Goal: Task Accomplishment & Management: Use online tool/utility

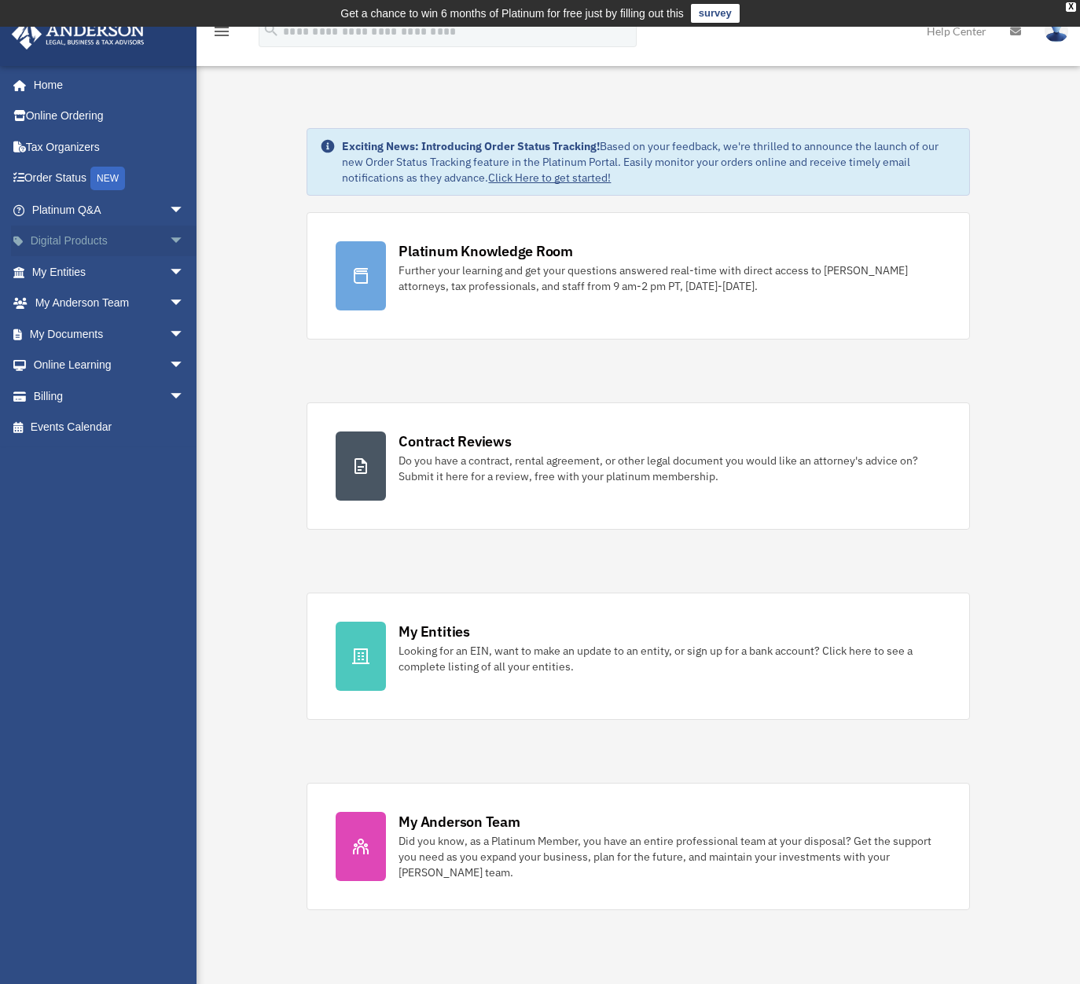
click at [169, 238] on span "arrow_drop_down" at bounding box center [184, 242] width 31 height 32
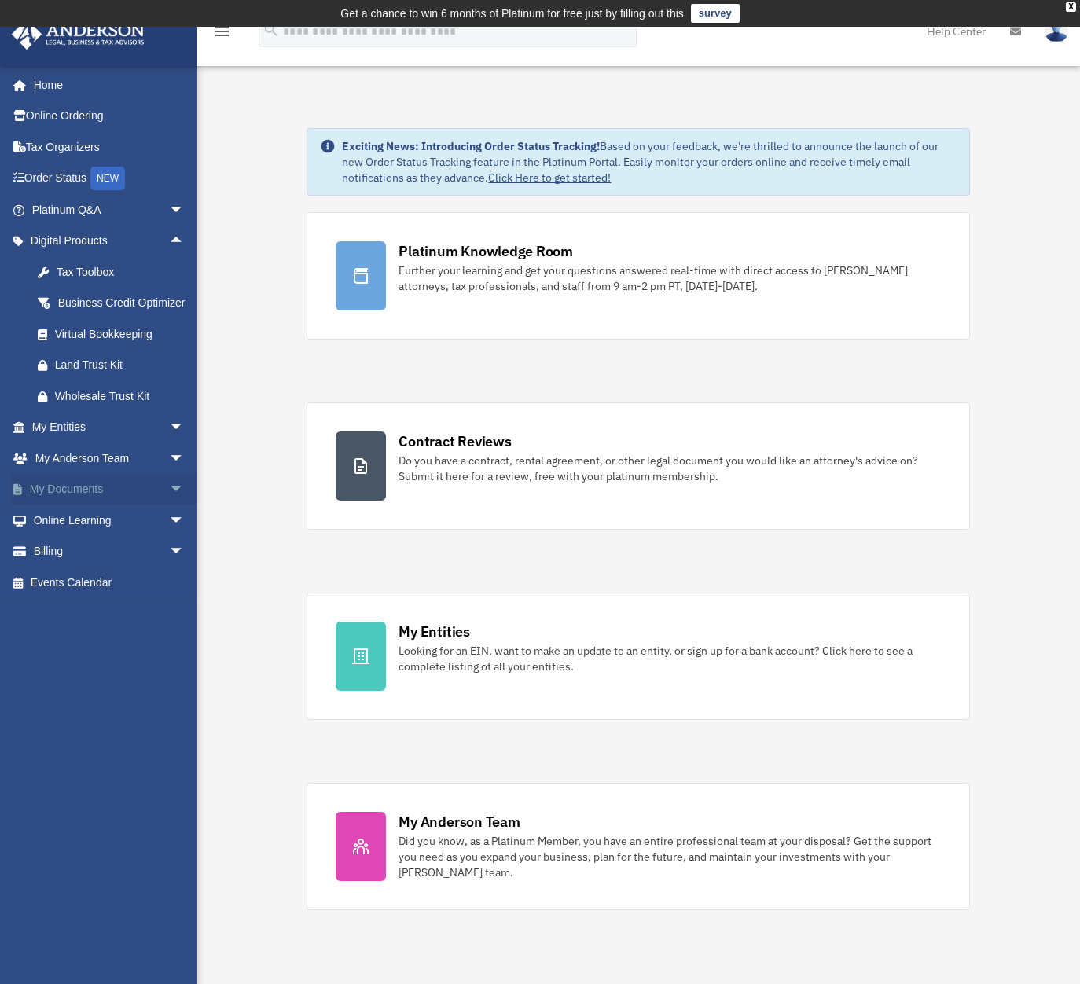
click at [169, 504] on span "arrow_drop_down" at bounding box center [184, 490] width 31 height 32
click at [73, 534] on link "Box" at bounding box center [115, 519] width 186 height 31
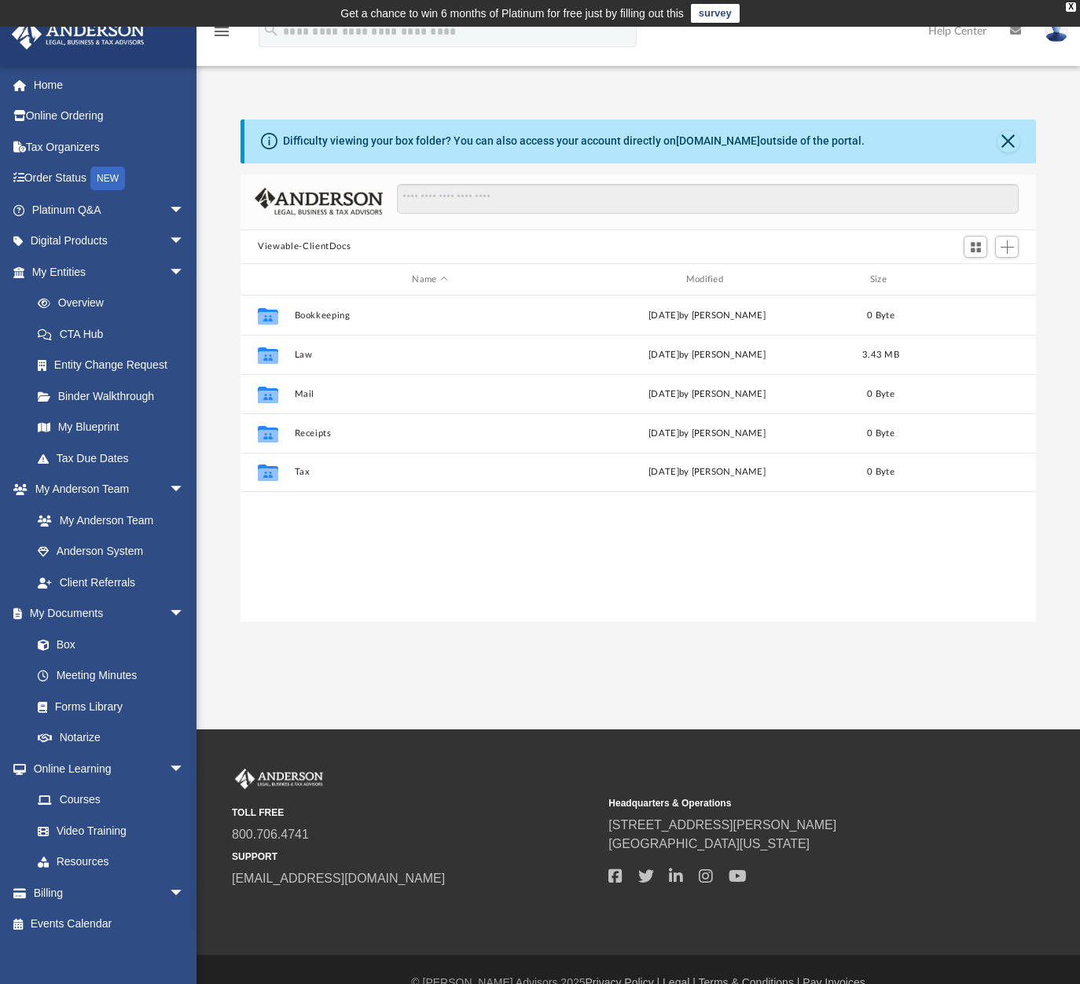
scroll to position [346, 783]
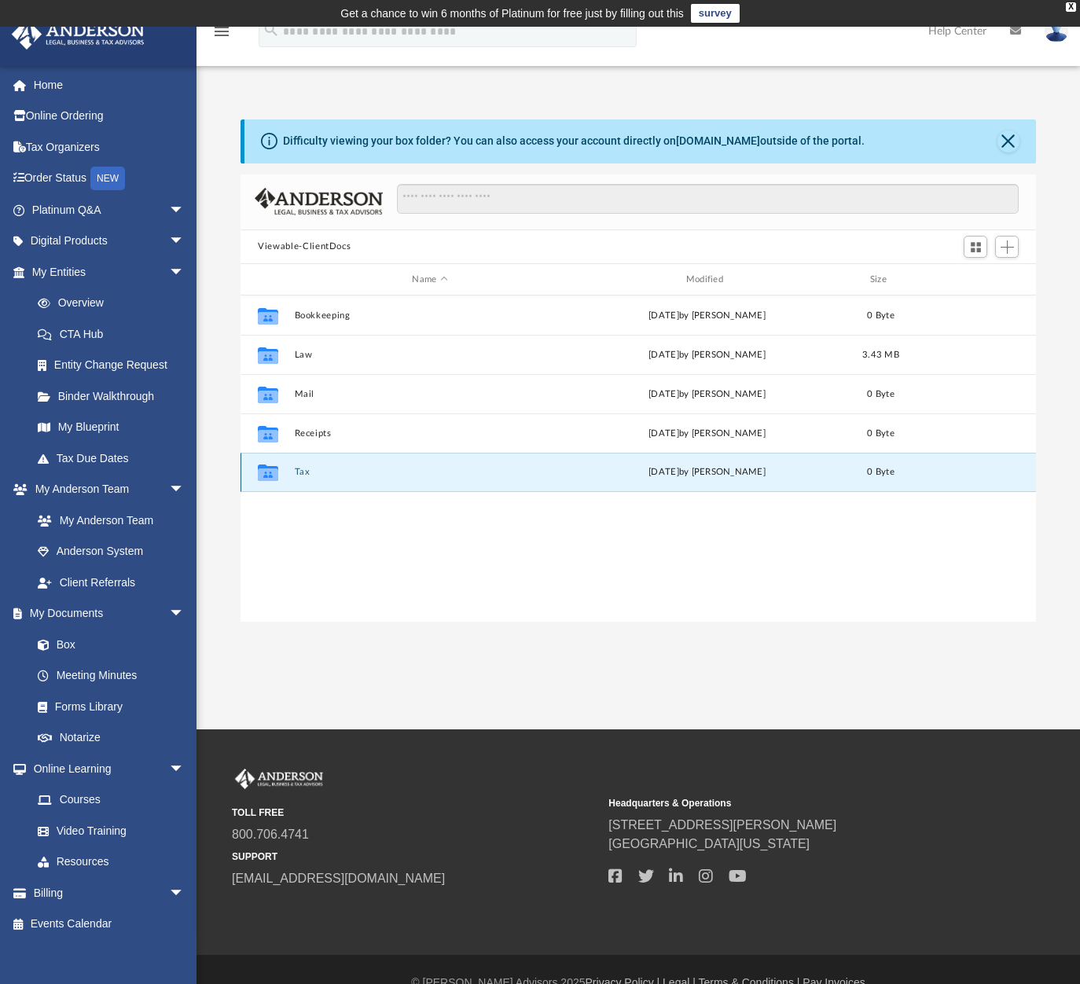
click at [300, 468] on button "Tax" at bounding box center [430, 473] width 270 height 10
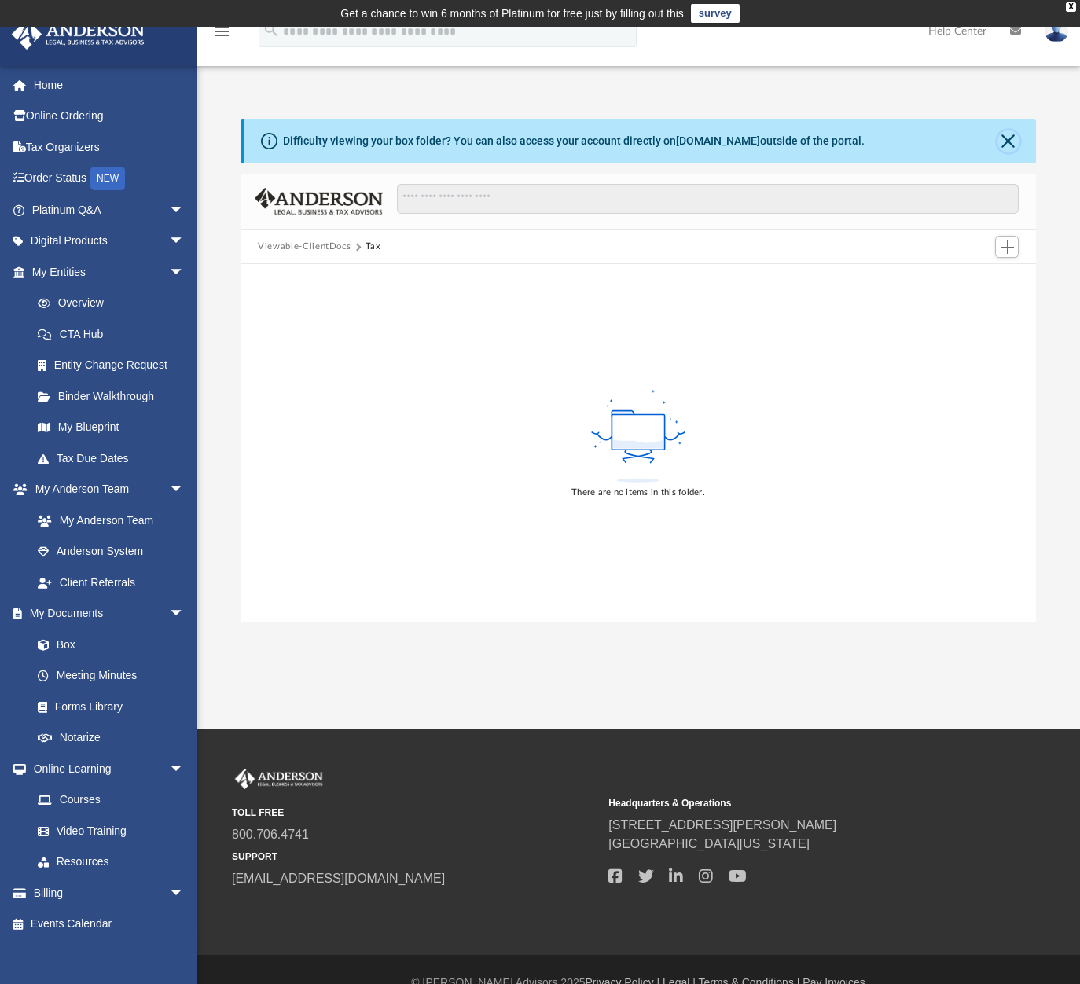
click at [1012, 136] on button "Close" at bounding box center [1008, 141] width 22 height 22
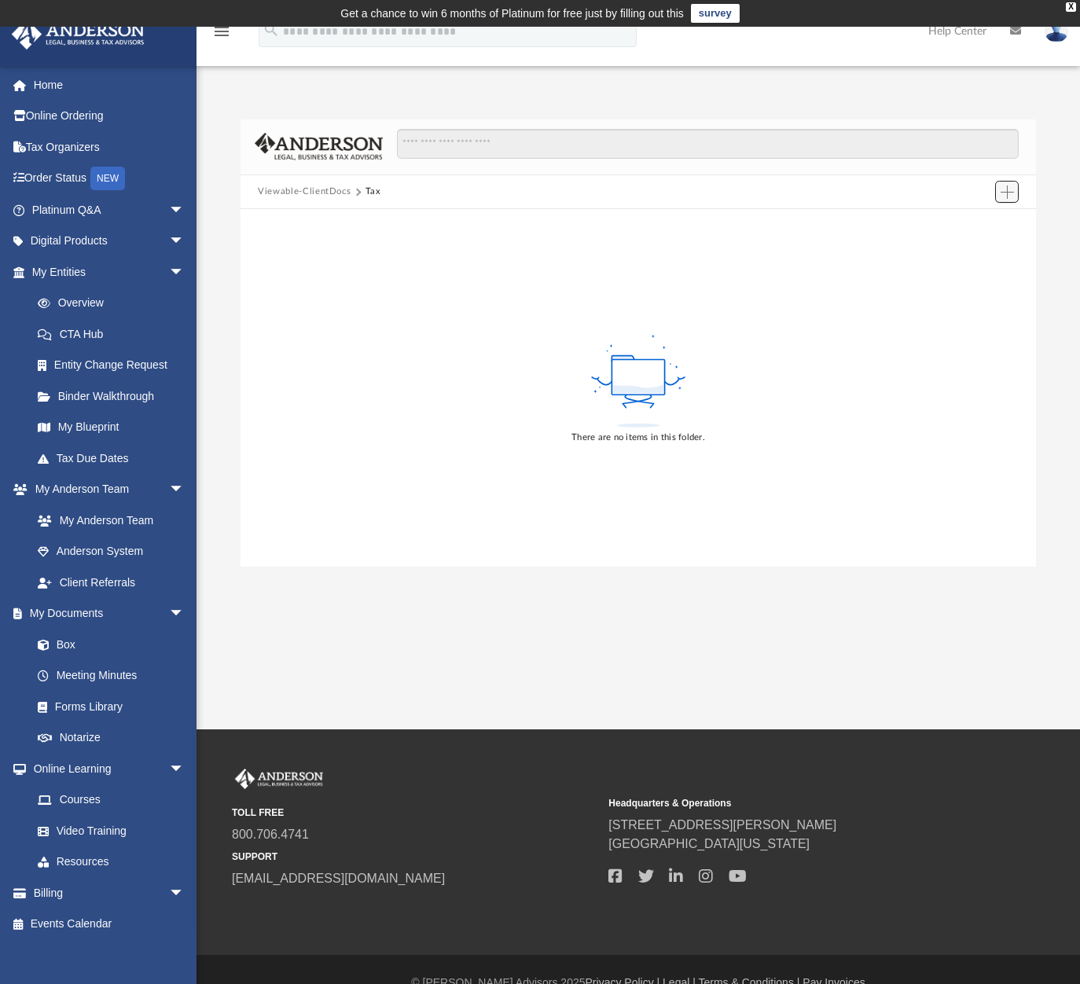
click at [1018, 186] on button "Add" at bounding box center [1007, 192] width 24 height 22
click at [1032, 166] on div at bounding box center [637, 147] width 795 height 56
click at [70, 641] on link "Box" at bounding box center [115, 644] width 186 height 31
click at [63, 610] on link "My Documents arrow_drop_down" at bounding box center [109, 613] width 197 height 31
click at [52, 85] on link "Home" at bounding box center [109, 84] width 197 height 31
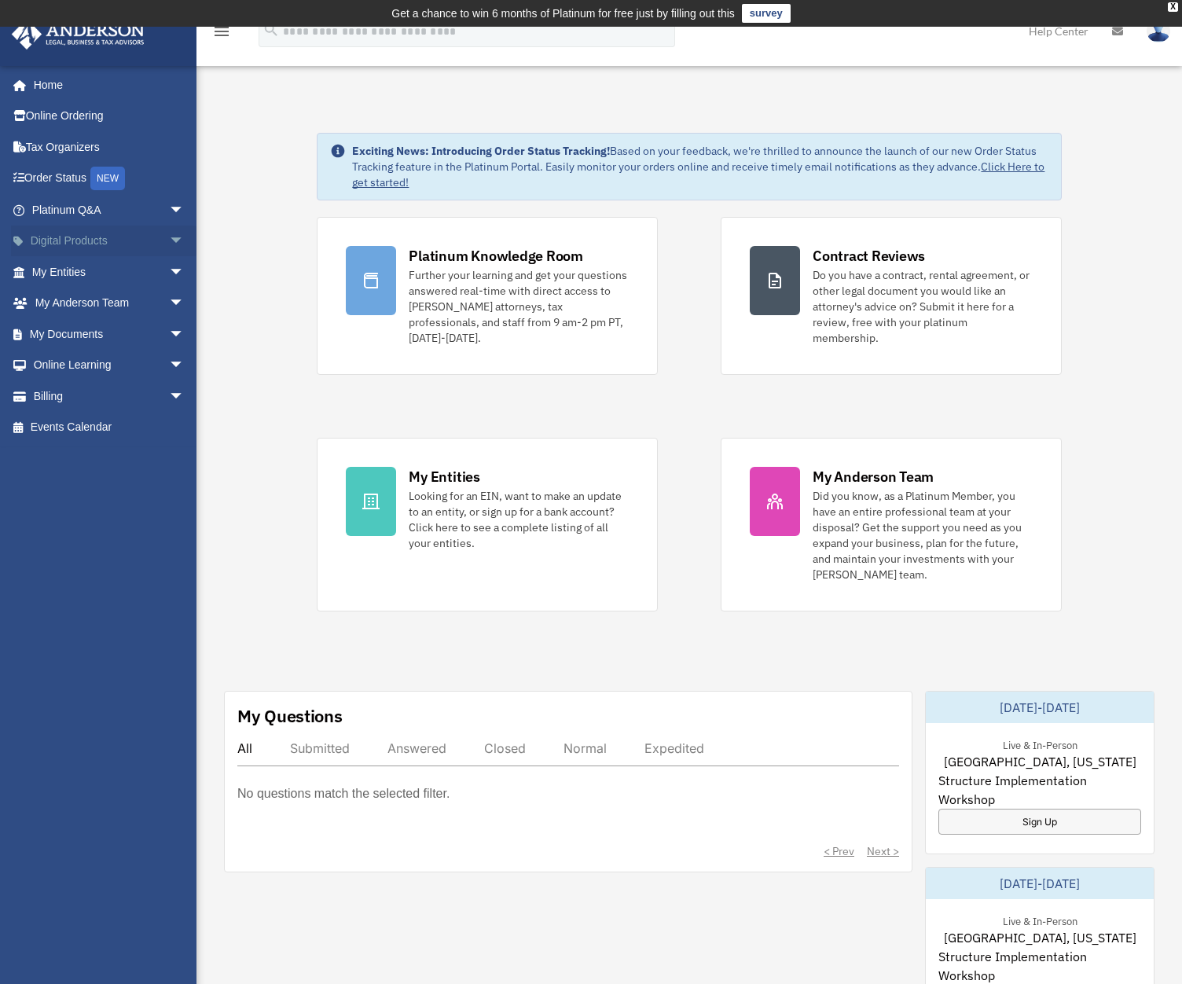
click at [169, 237] on span "arrow_drop_down" at bounding box center [184, 242] width 31 height 32
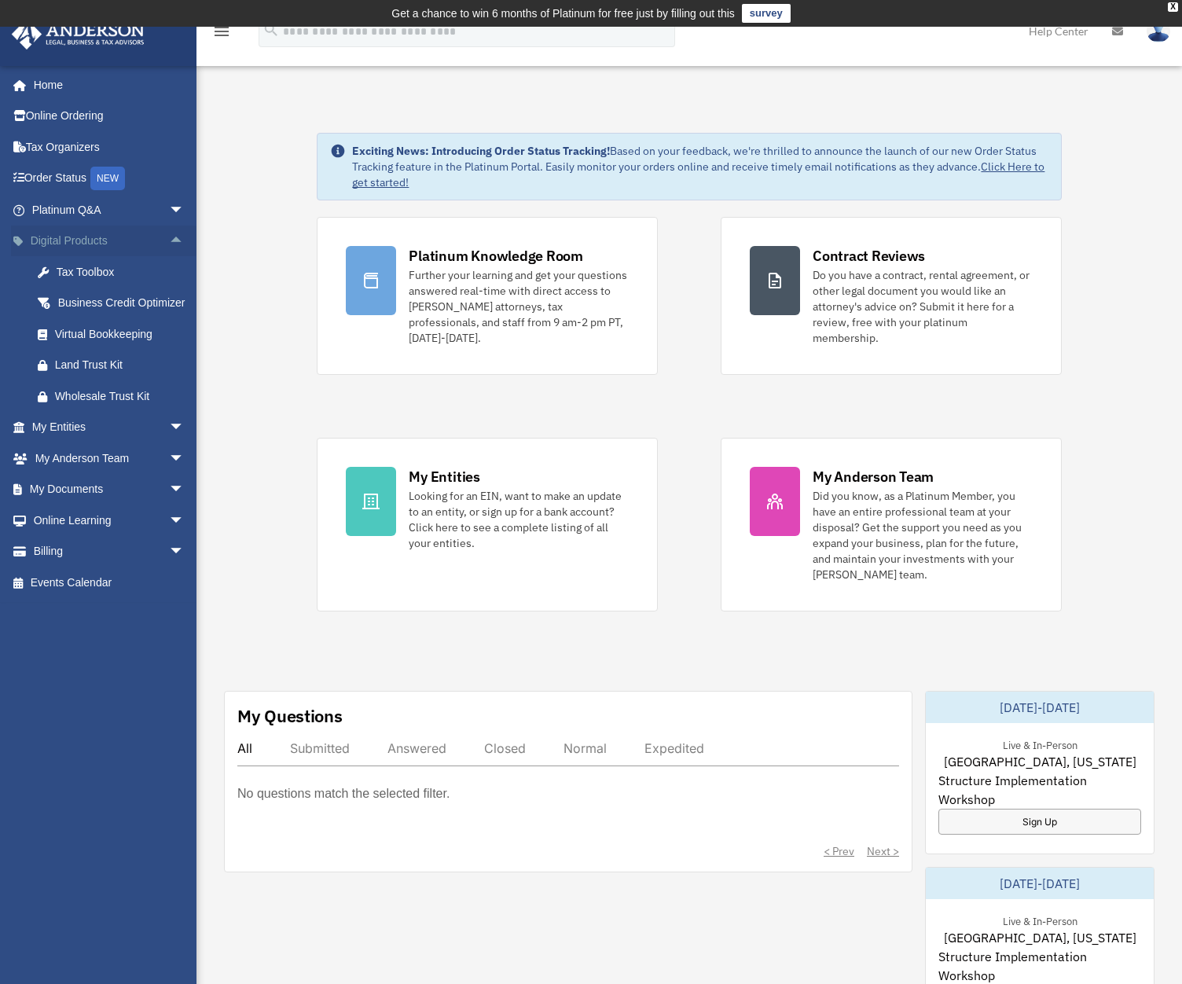
click at [169, 237] on span "arrow_drop_up" at bounding box center [184, 242] width 31 height 32
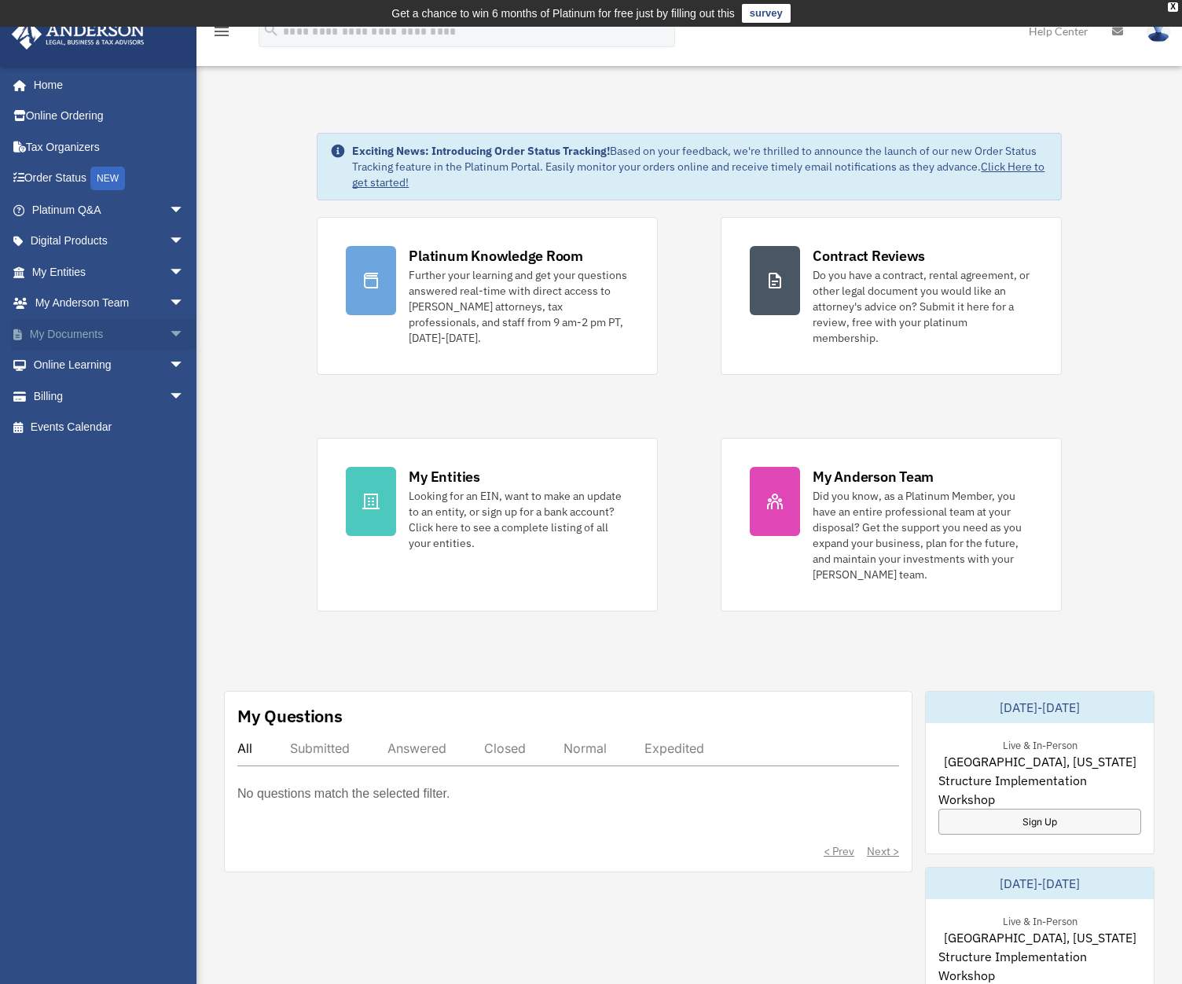
click at [169, 334] on span "arrow_drop_down" at bounding box center [184, 334] width 31 height 32
click at [66, 361] on link "Box" at bounding box center [115, 365] width 186 height 31
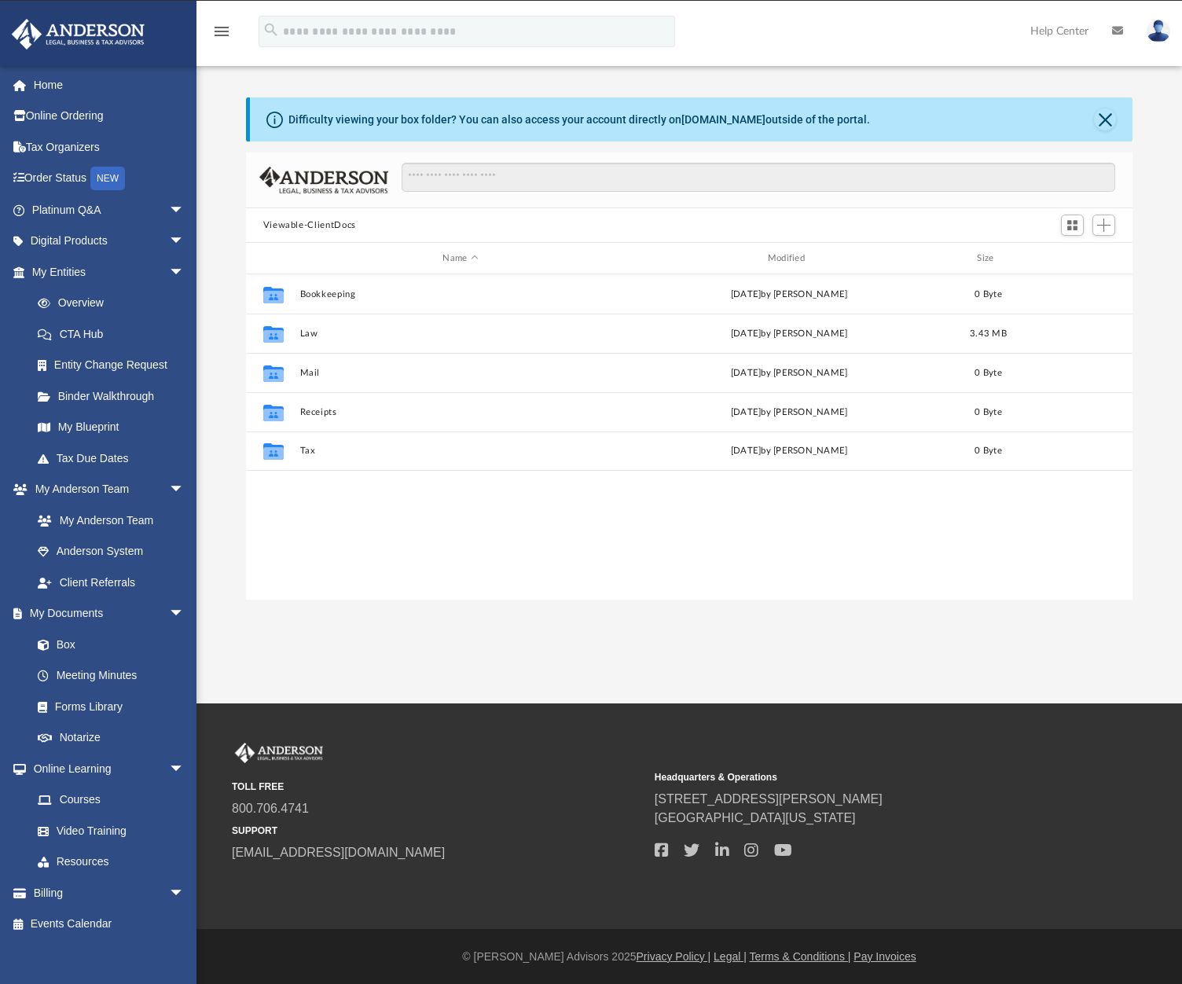
scroll to position [13, 13]
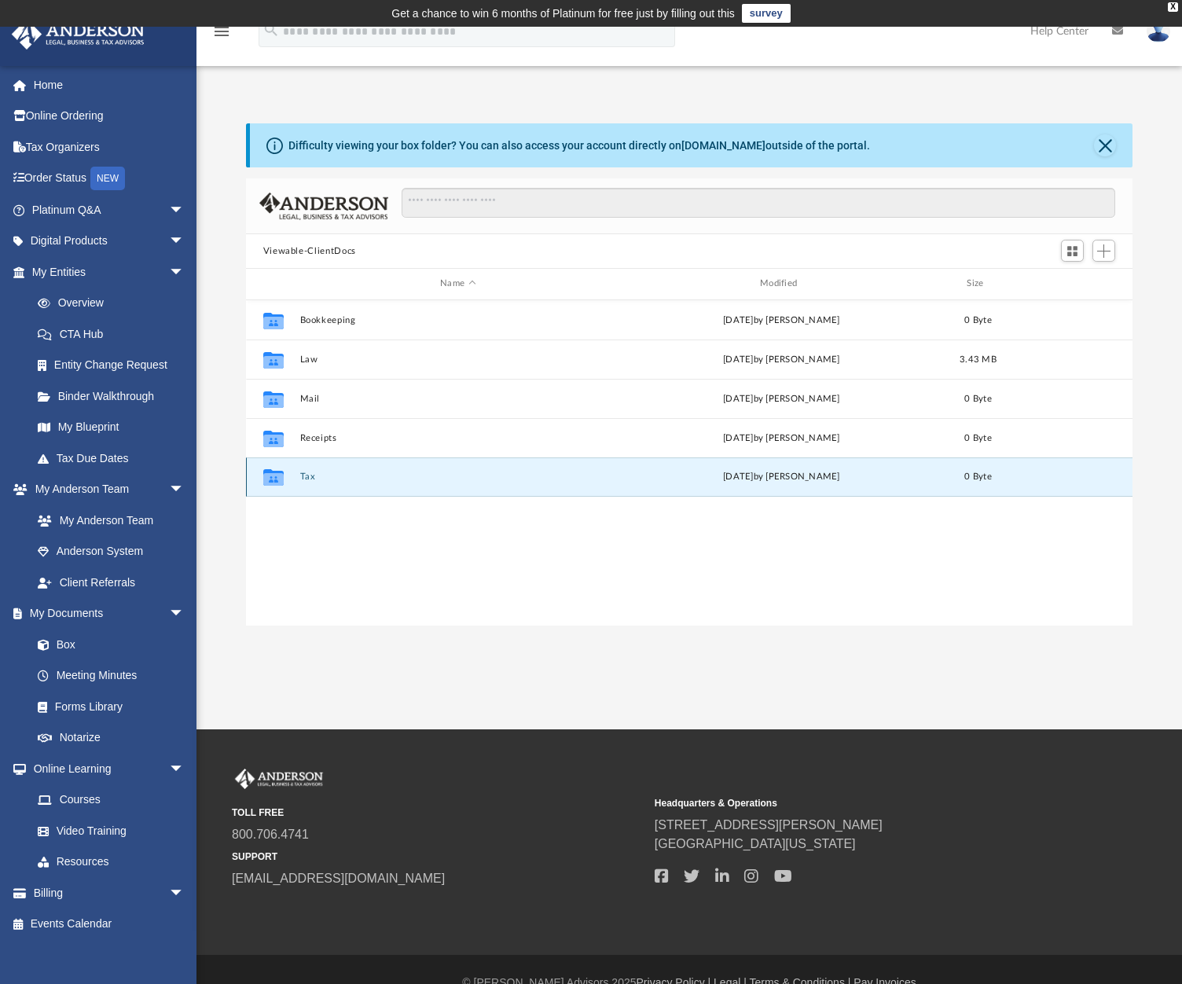
click at [303, 475] on button "Tax" at bounding box center [457, 476] width 317 height 10
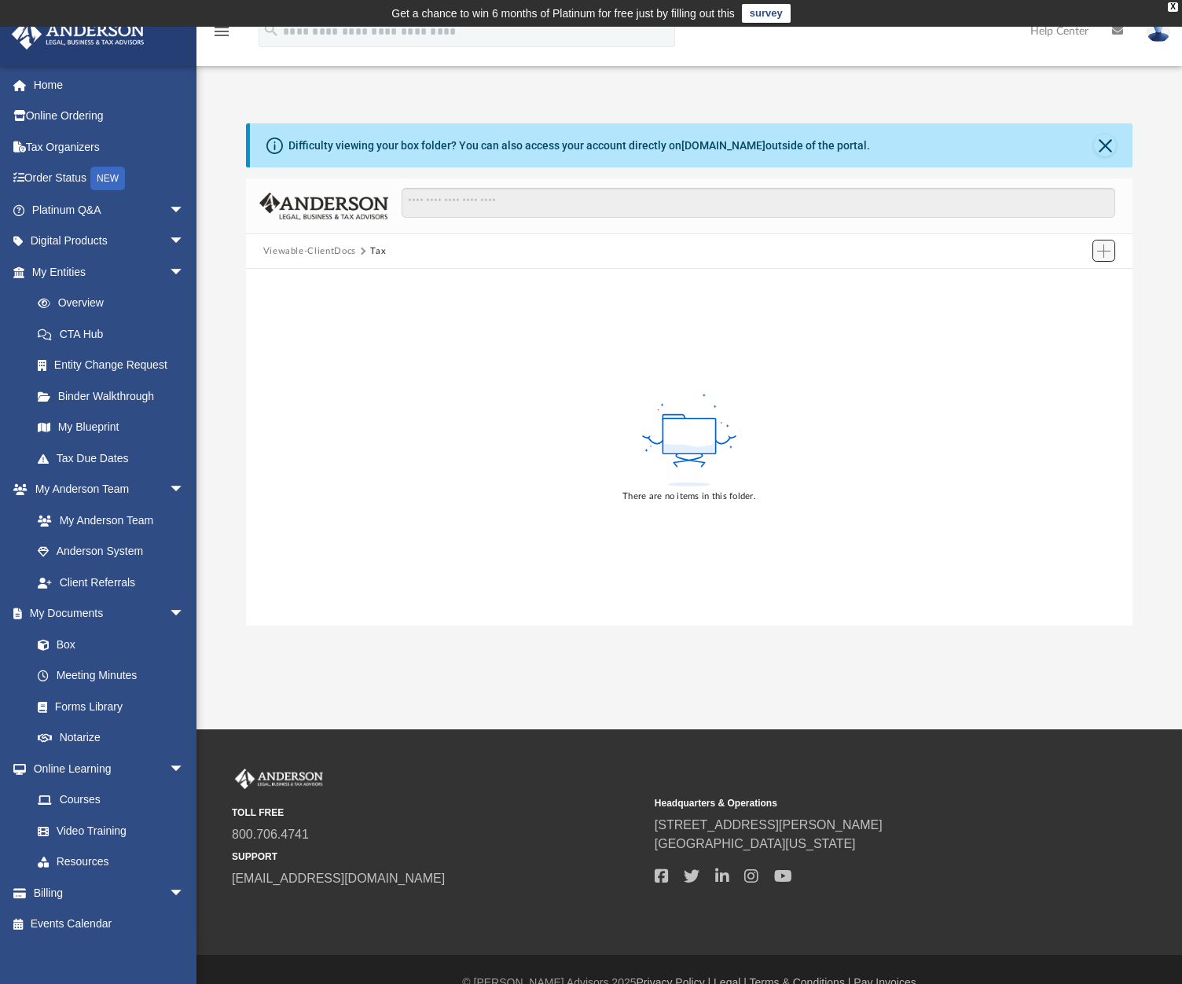
click at [1097, 254] on span "Add" at bounding box center [1103, 250] width 13 height 13
click at [1070, 280] on li "Upload" at bounding box center [1081, 282] width 50 height 17
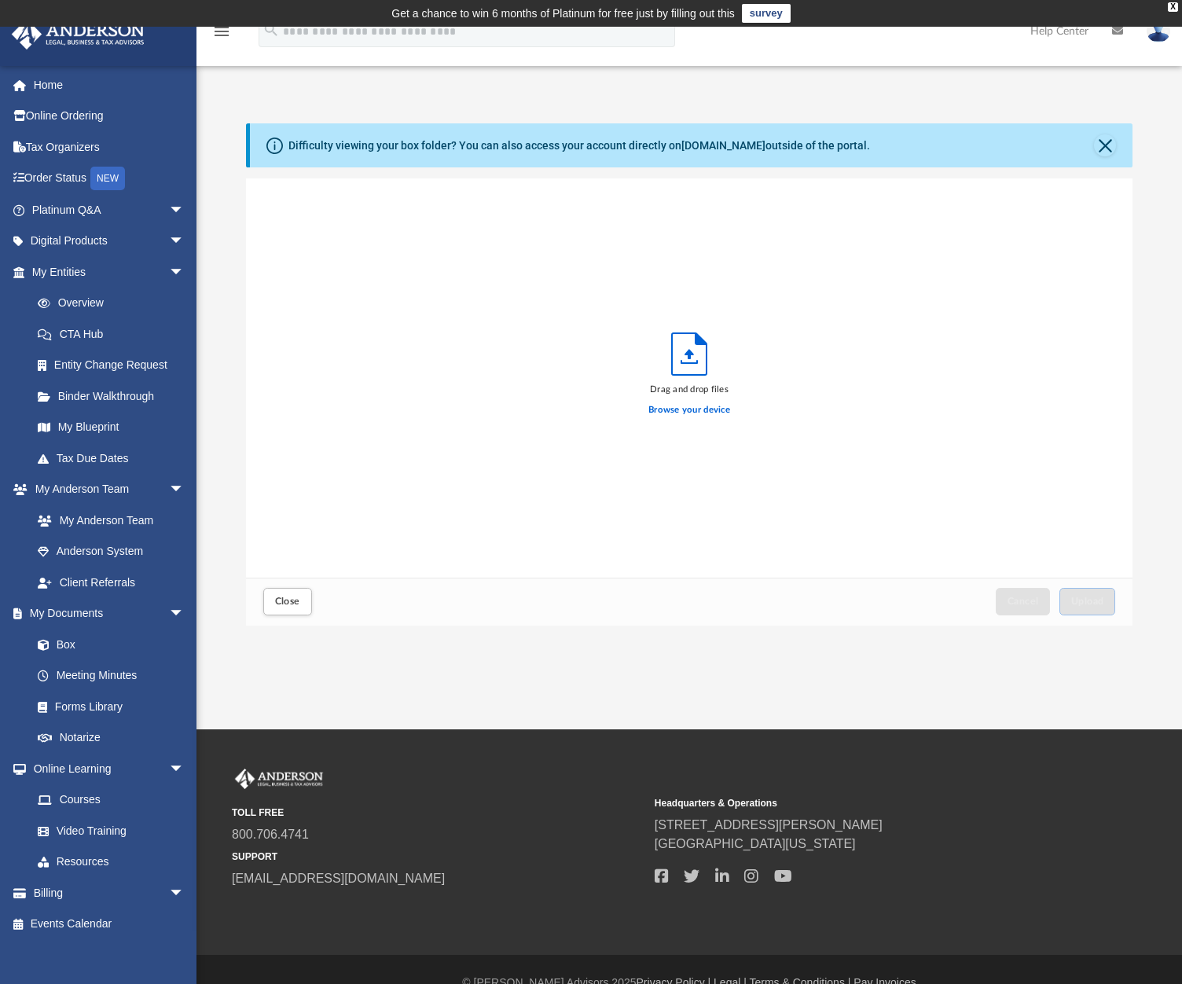
scroll to position [387, 875]
click at [1091, 602] on span "Upload" at bounding box center [1087, 600] width 33 height 9
click at [287, 604] on span "Close" at bounding box center [287, 600] width 25 height 9
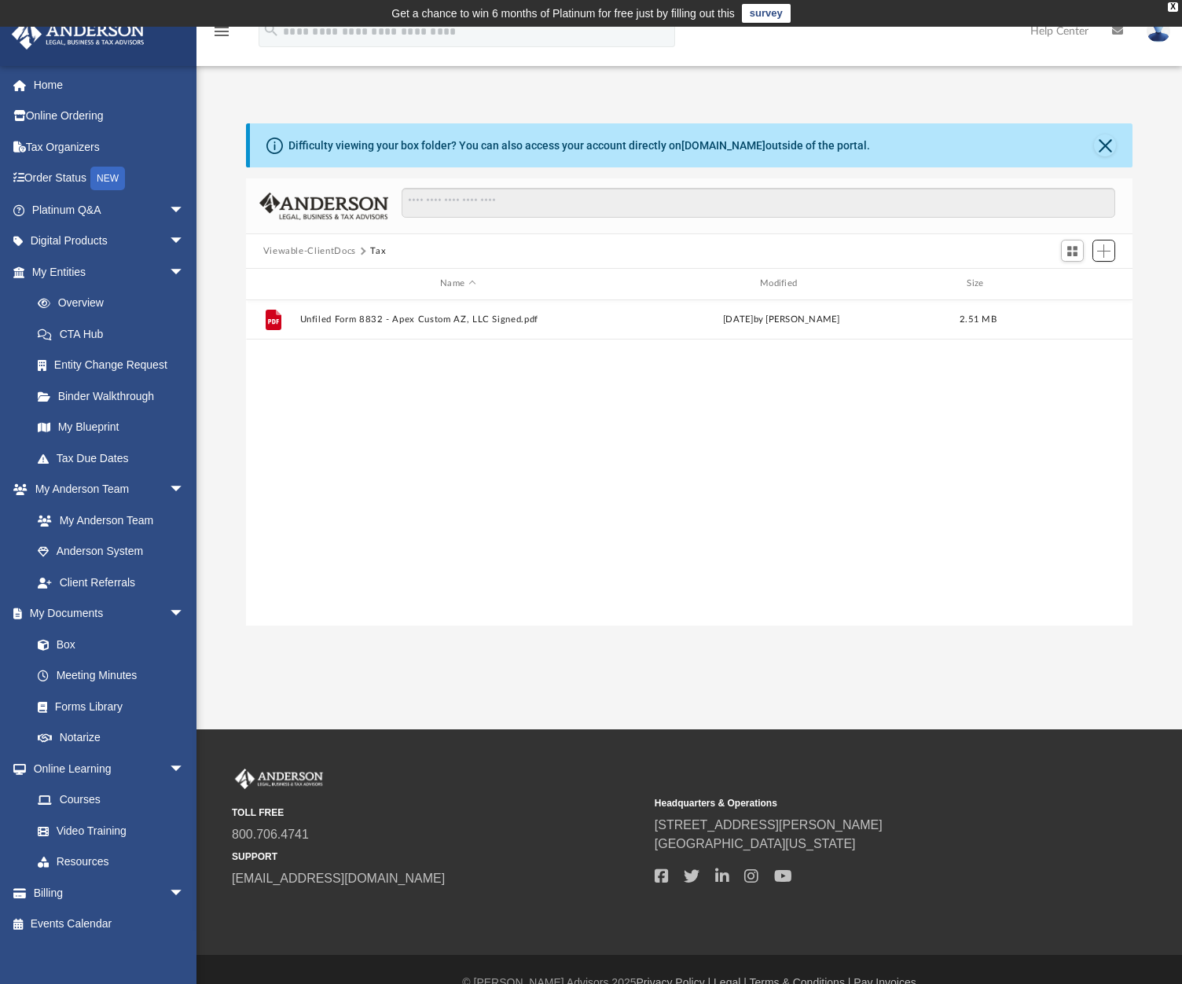
scroll to position [346, 875]
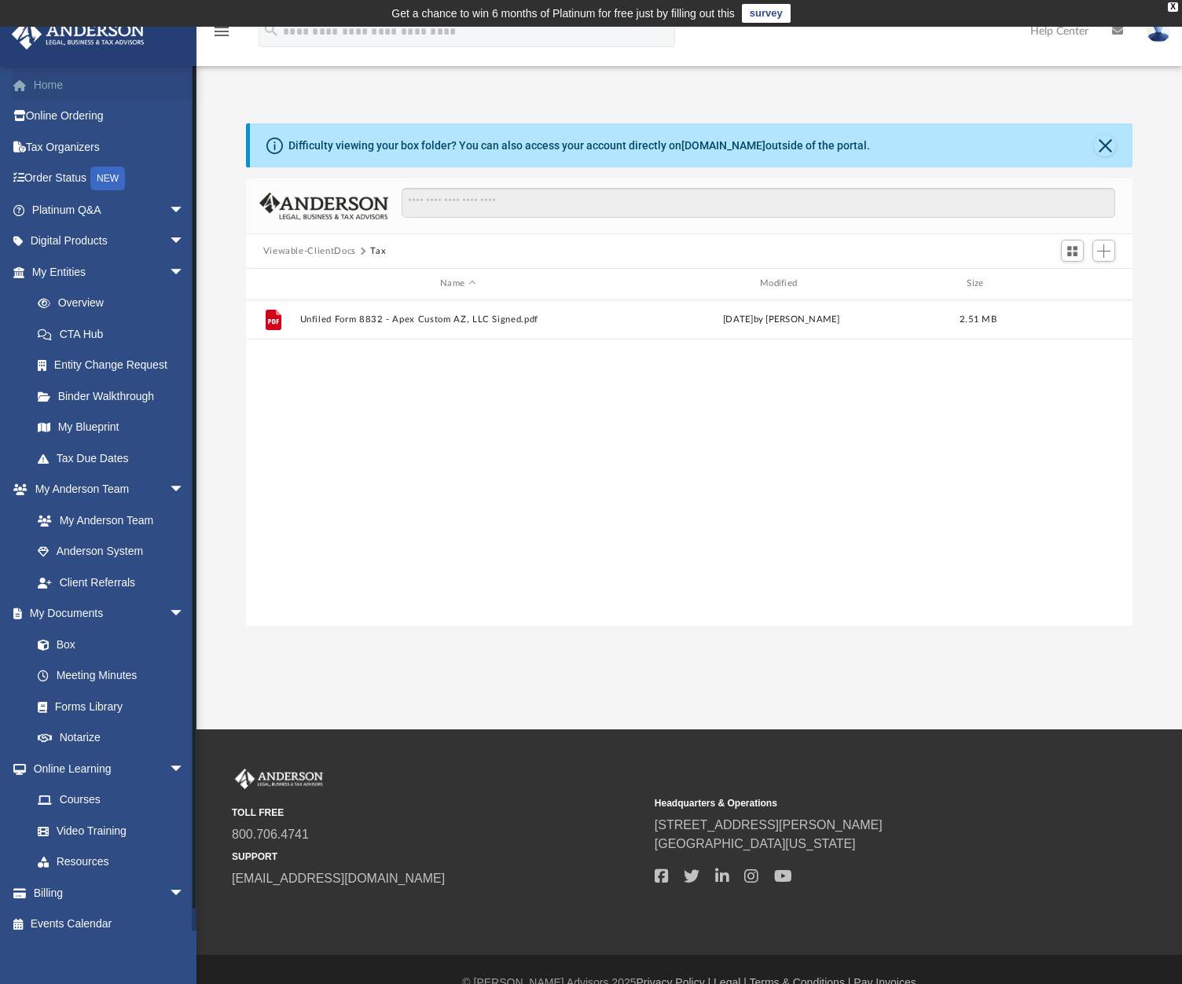
click at [44, 83] on link "Home" at bounding box center [109, 84] width 197 height 31
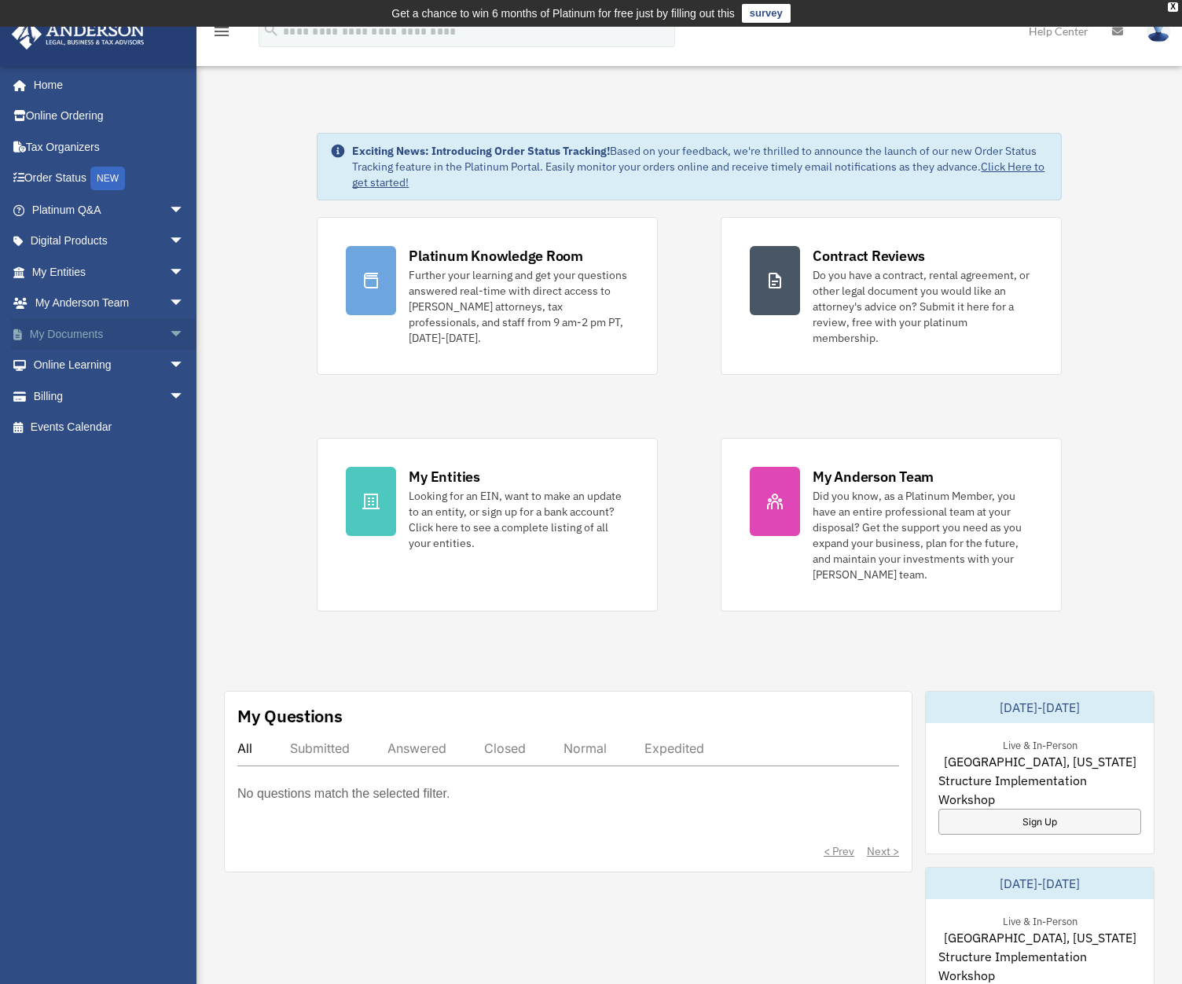
click at [169, 332] on span "arrow_drop_down" at bounding box center [184, 334] width 31 height 32
click at [80, 365] on link "Box" at bounding box center [115, 365] width 186 height 31
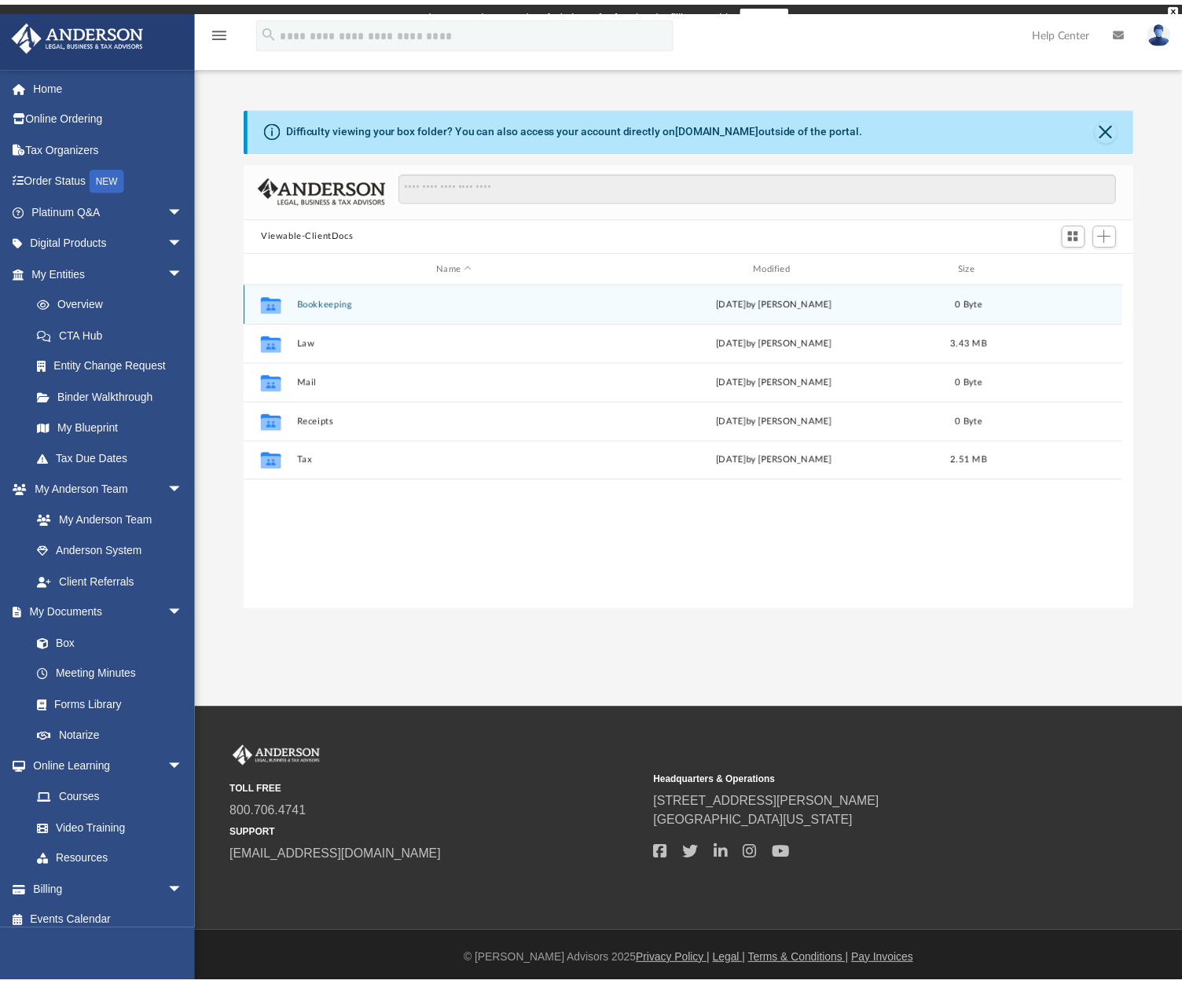
scroll to position [346, 875]
